Goal: Information Seeking & Learning: Find specific fact

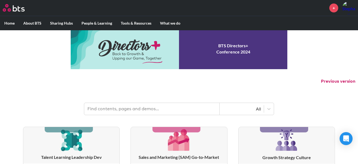
scroll to position [48, 0]
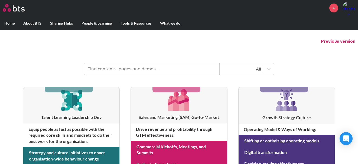
click at [153, 69] on input "text" at bounding box center [151, 69] width 135 height 12
click at [8, 21] on label "Home" at bounding box center [9, 23] width 19 height 14
click at [0, 0] on input "Home" at bounding box center [0, 0] width 0 height 0
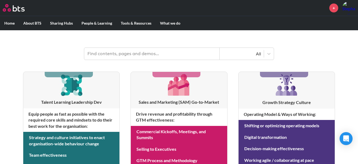
scroll to position [0, 0]
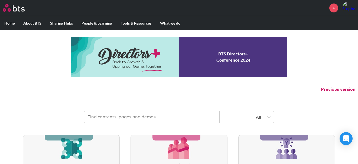
click at [120, 120] on input "text" at bounding box center [151, 117] width 135 height 12
type input "spain"
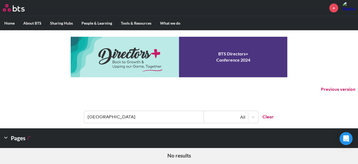
click at [93, 117] on input "spain" at bounding box center [144, 117] width 120 height 12
